Goal: Navigation & Orientation: Find specific page/section

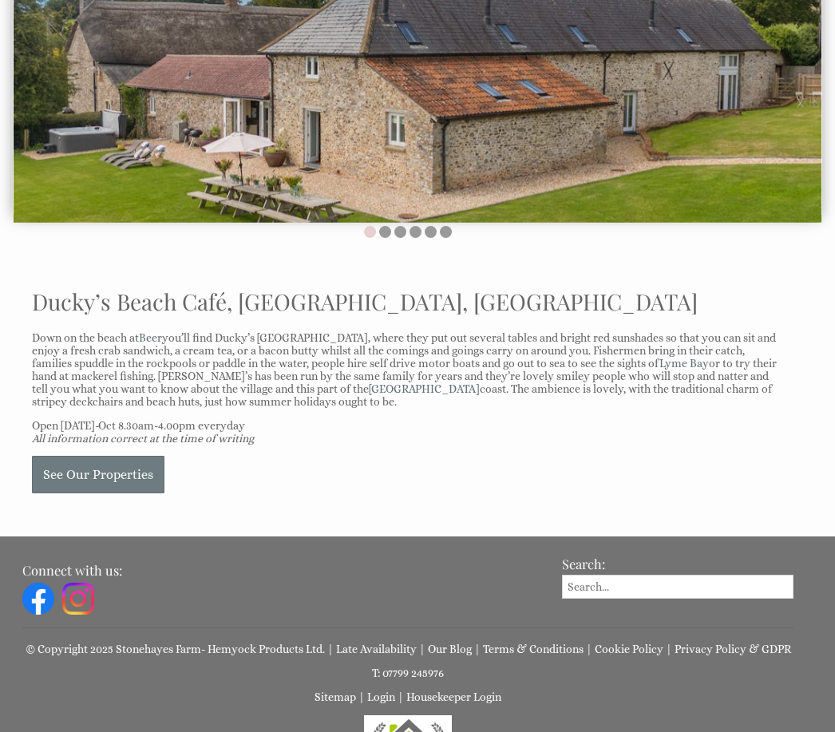
scroll to position [195, 0]
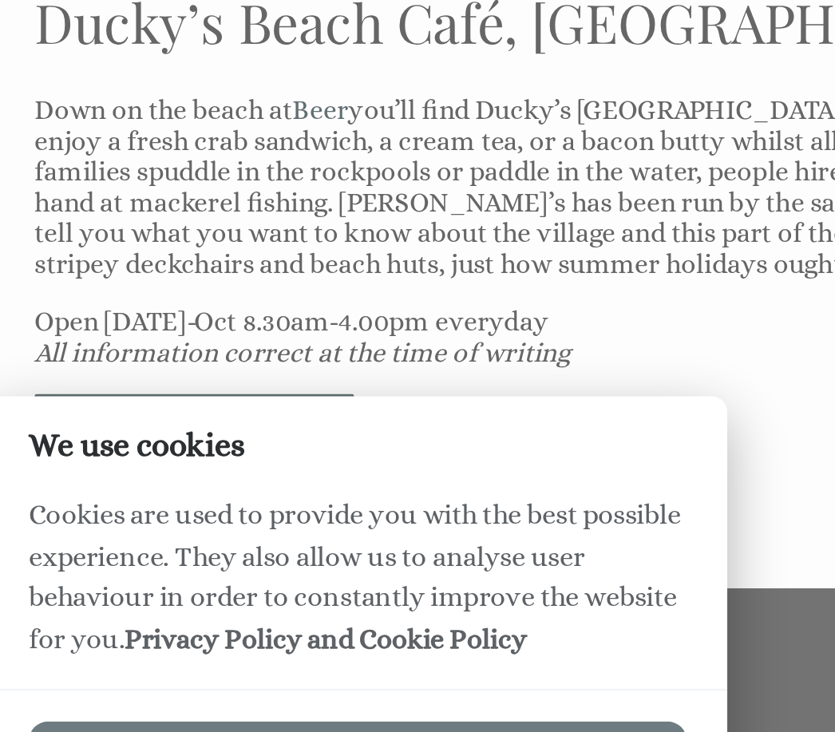
click at [285, 424] on p "Open Easter-Oct 8.30am-4.00pm everyday All information correct at the time of w…" at bounding box center [408, 437] width 752 height 26
click at [262, 424] on p "Open Easter-Oct 8.30am-4.00pm everyday All information correct at the time of w…" at bounding box center [408, 437] width 752 height 26
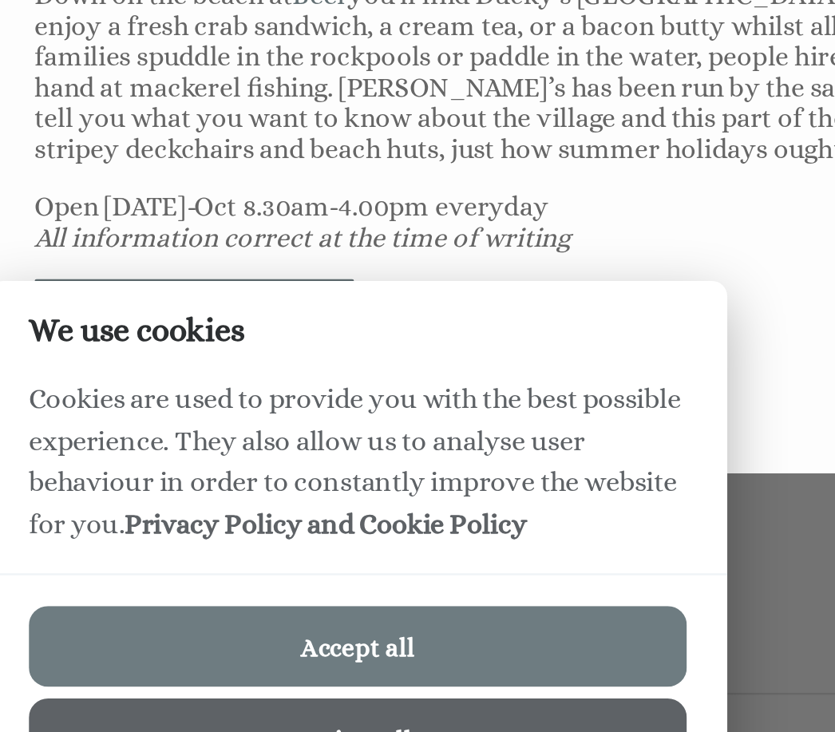
click at [183, 596] on button "Accept all" at bounding box center [166, 613] width 273 height 34
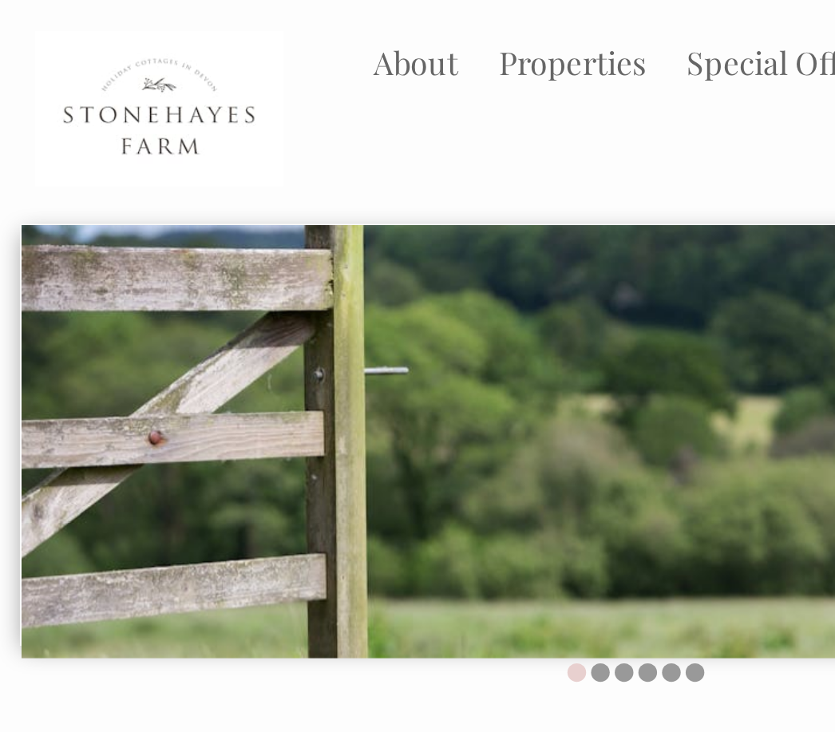
click at [273, 41] on link "About" at bounding box center [266, 39] width 54 height 26
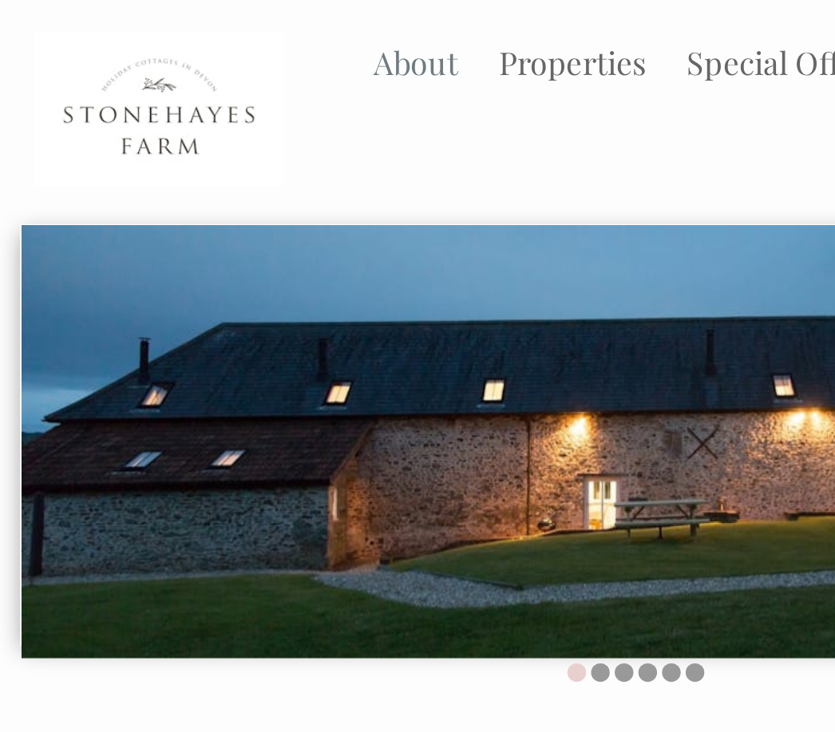
click at [377, 45] on link "Properties" at bounding box center [367, 39] width 94 height 26
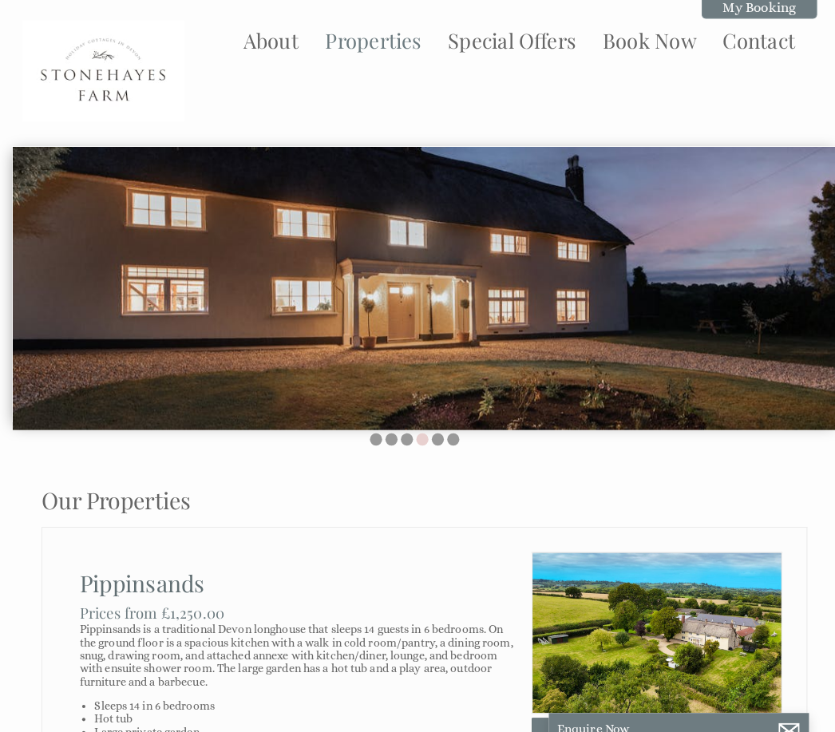
click at [746, 44] on link "Contact" at bounding box center [745, 39] width 71 height 26
